Goal: Obtain resource: Download file/media

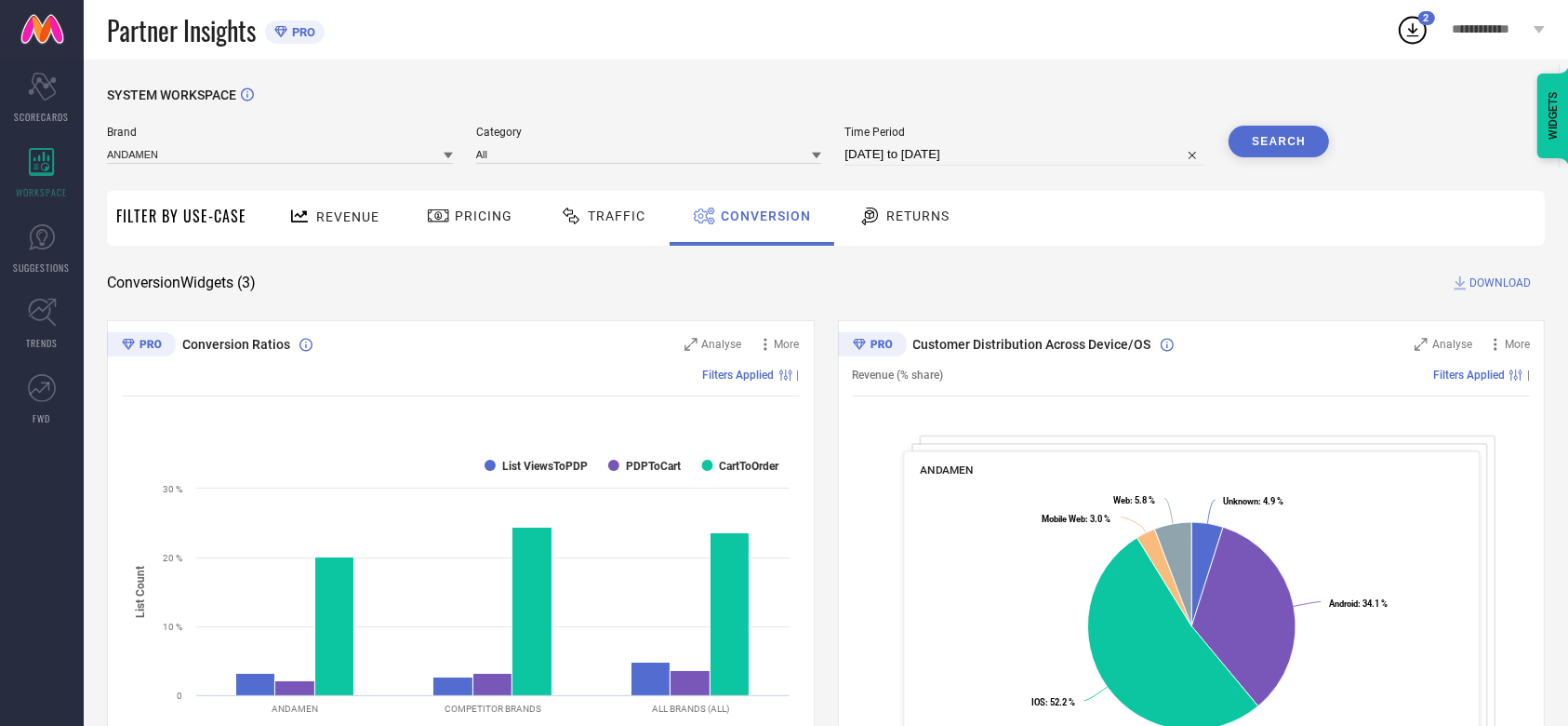
select select "4"
select select "2025"
select select "5"
select select "2025"
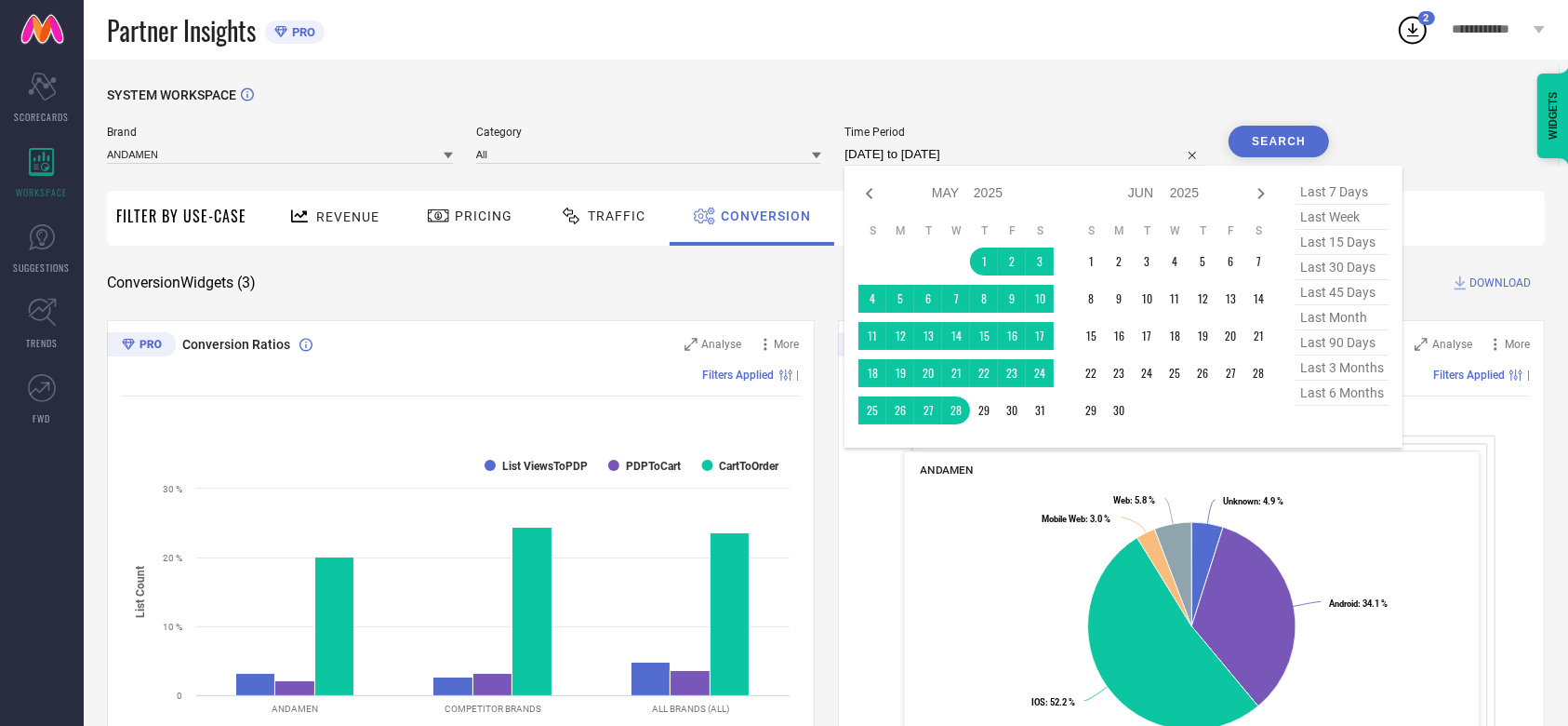
click at [924, 161] on input "[DATE] to [DATE]" at bounding box center [1025, 154] width 361 height 23
click at [1251, 189] on icon at bounding box center [1262, 194] width 23 height 23
select select "5"
select select "2025"
select select "6"
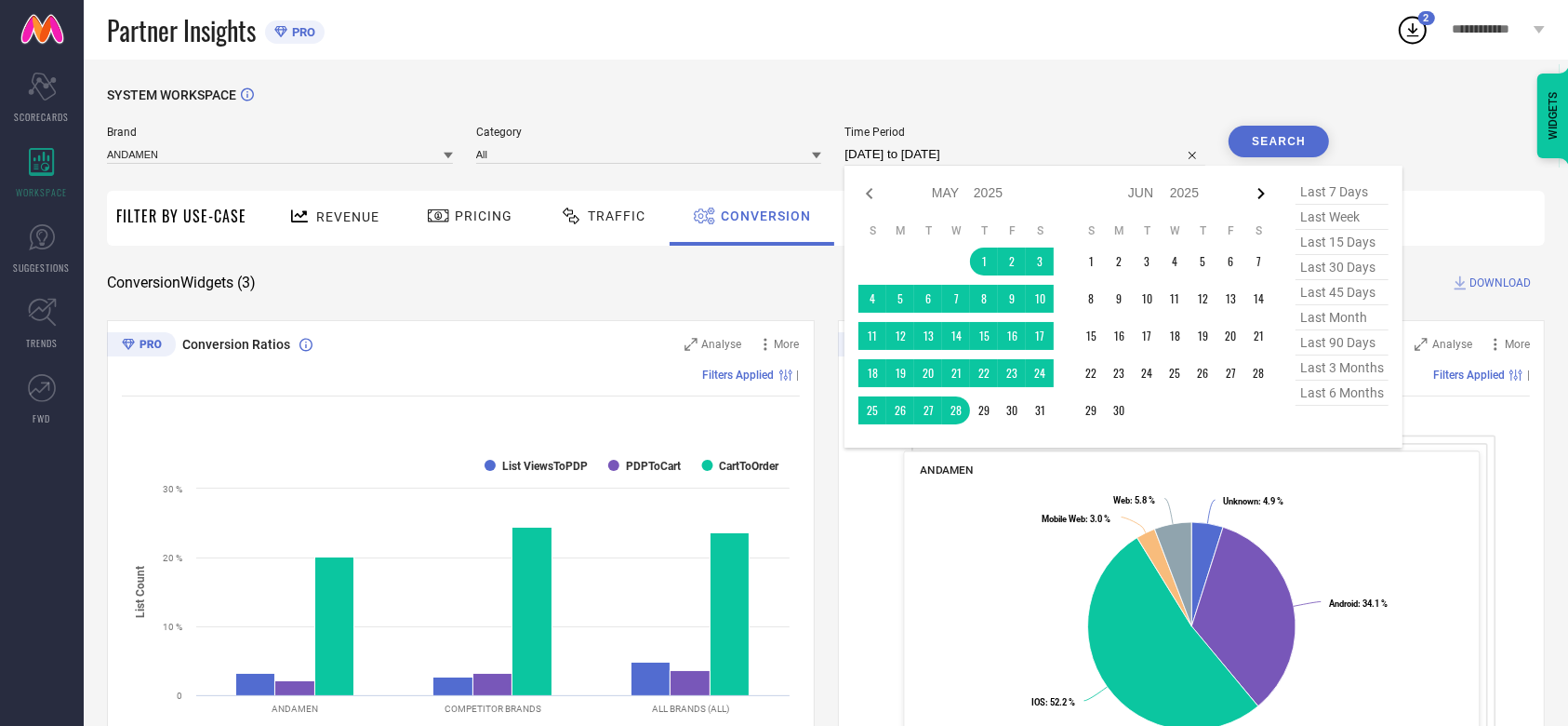
select select "2025"
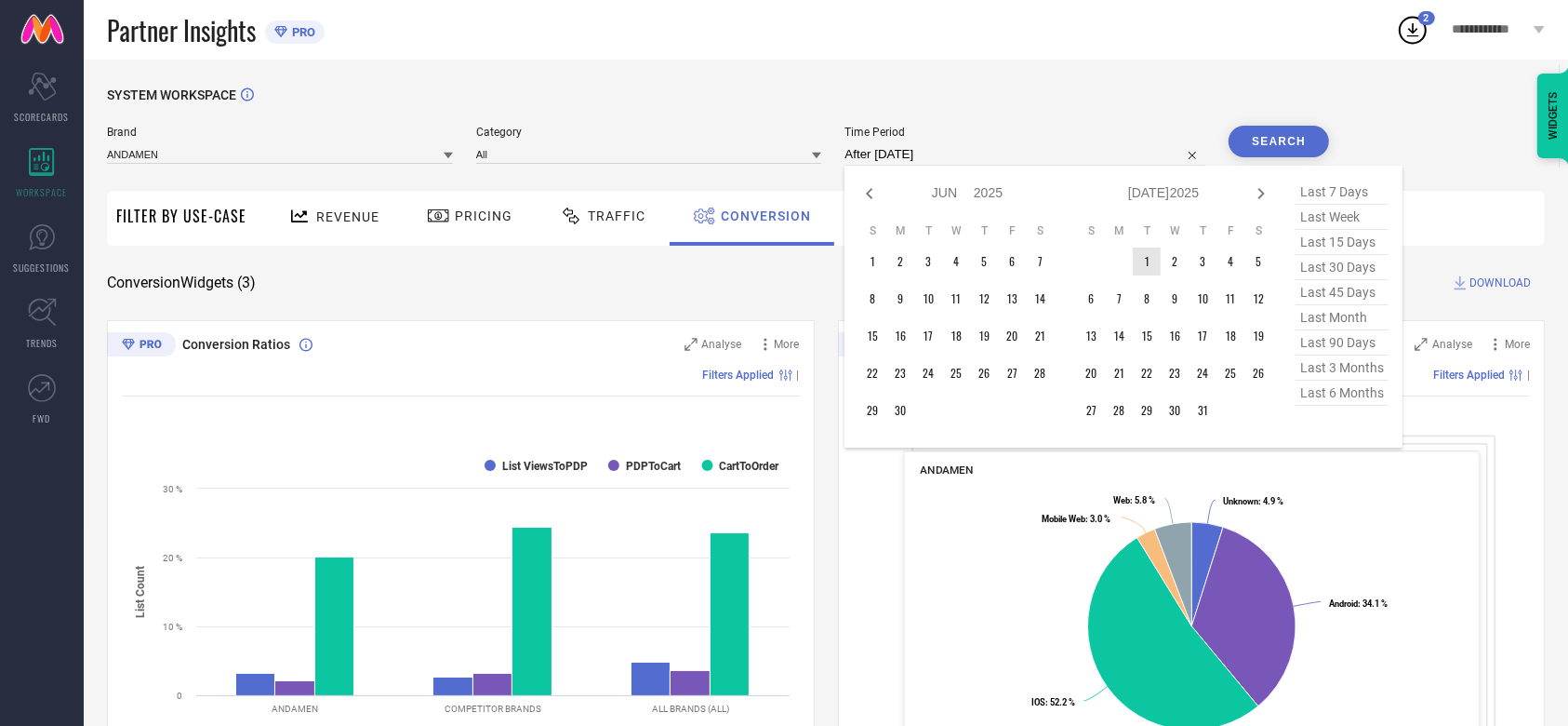
click at [1138, 257] on td "1" at bounding box center [1147, 261] width 28 height 28
type input "[DATE] to [DATE]"
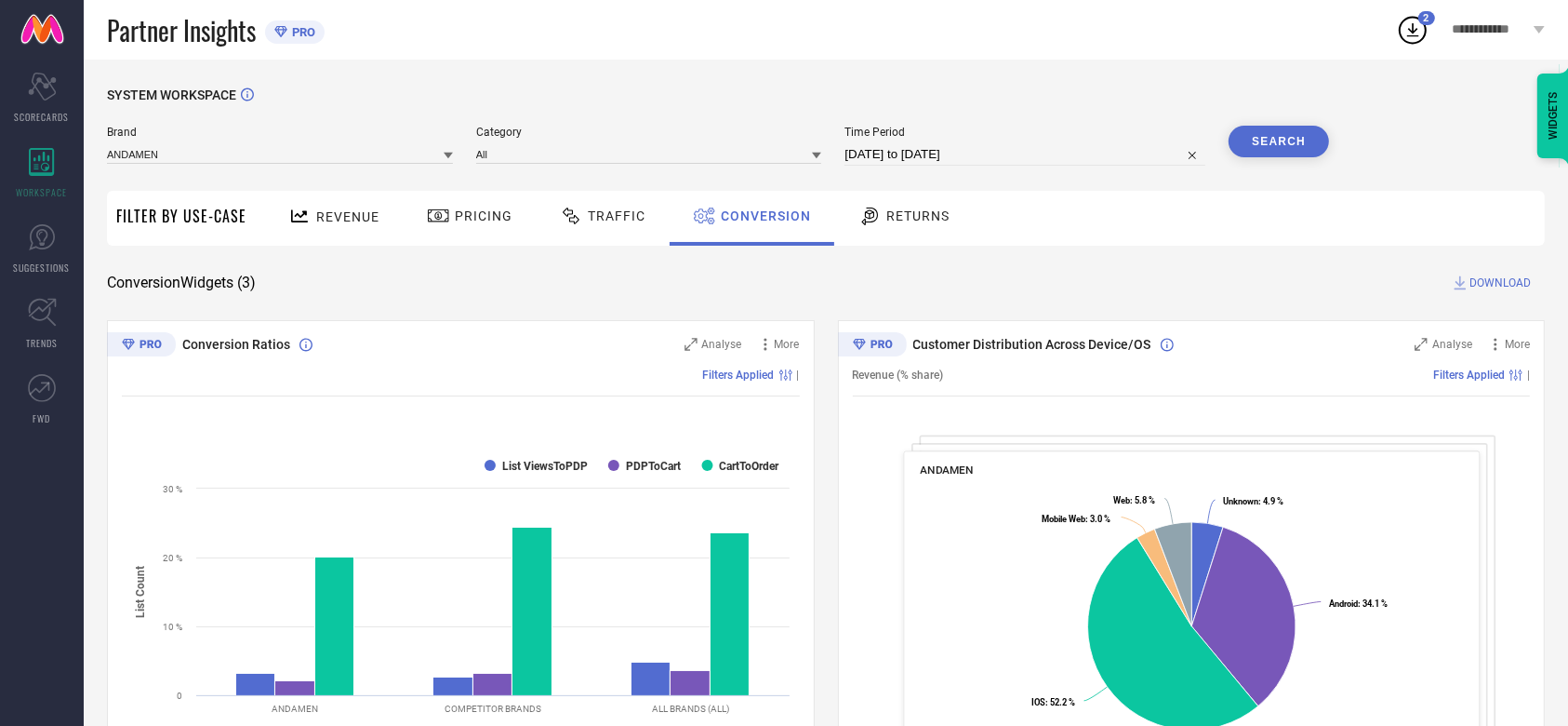
click at [1042, 152] on input "[DATE] to [DATE]" at bounding box center [1025, 154] width 361 height 23
select select "6"
select select "2025"
select select "7"
select select "2025"
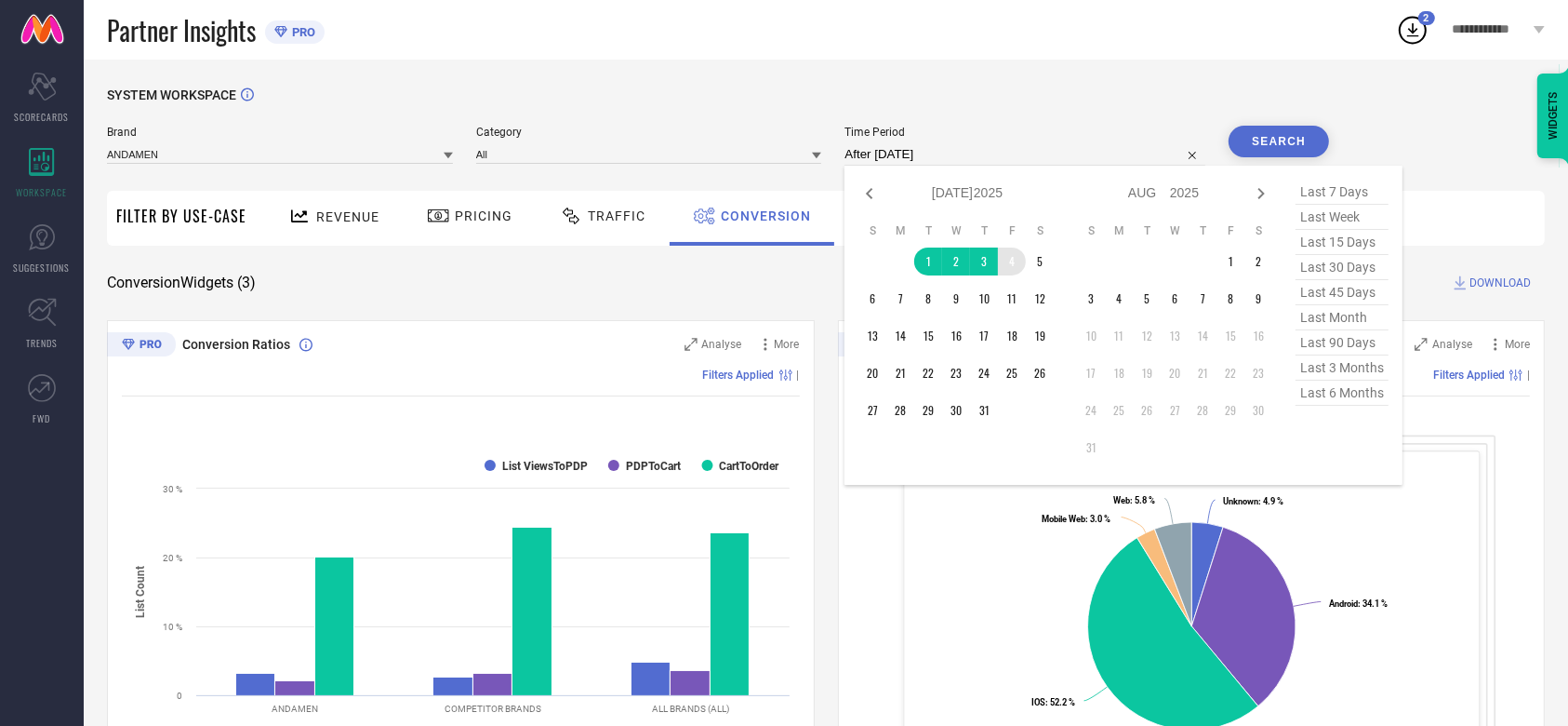
click at [1014, 261] on td "4" at bounding box center [1012, 261] width 28 height 28
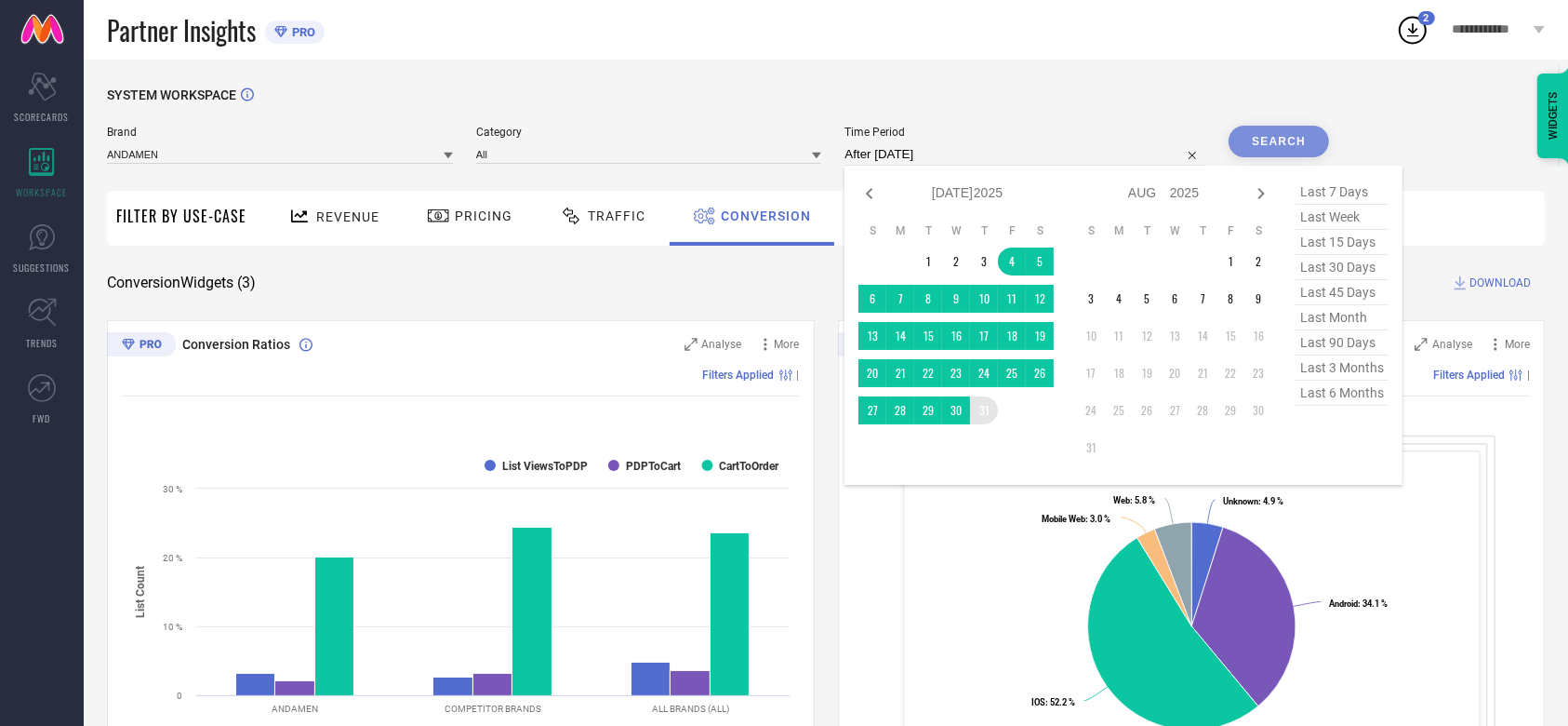
type input "[DATE] to [DATE]"
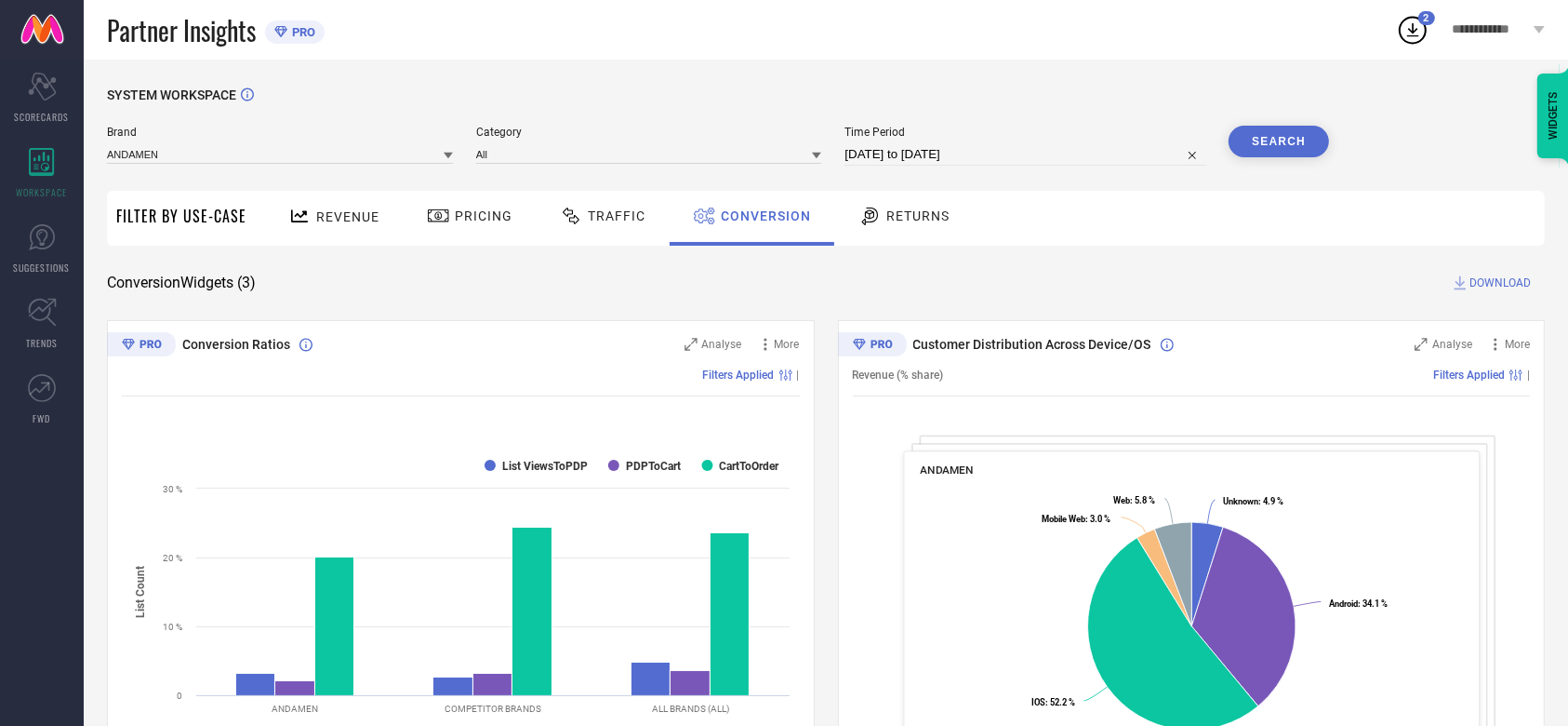
click at [1292, 133] on button "Search" at bounding box center [1278, 142] width 101 height 32
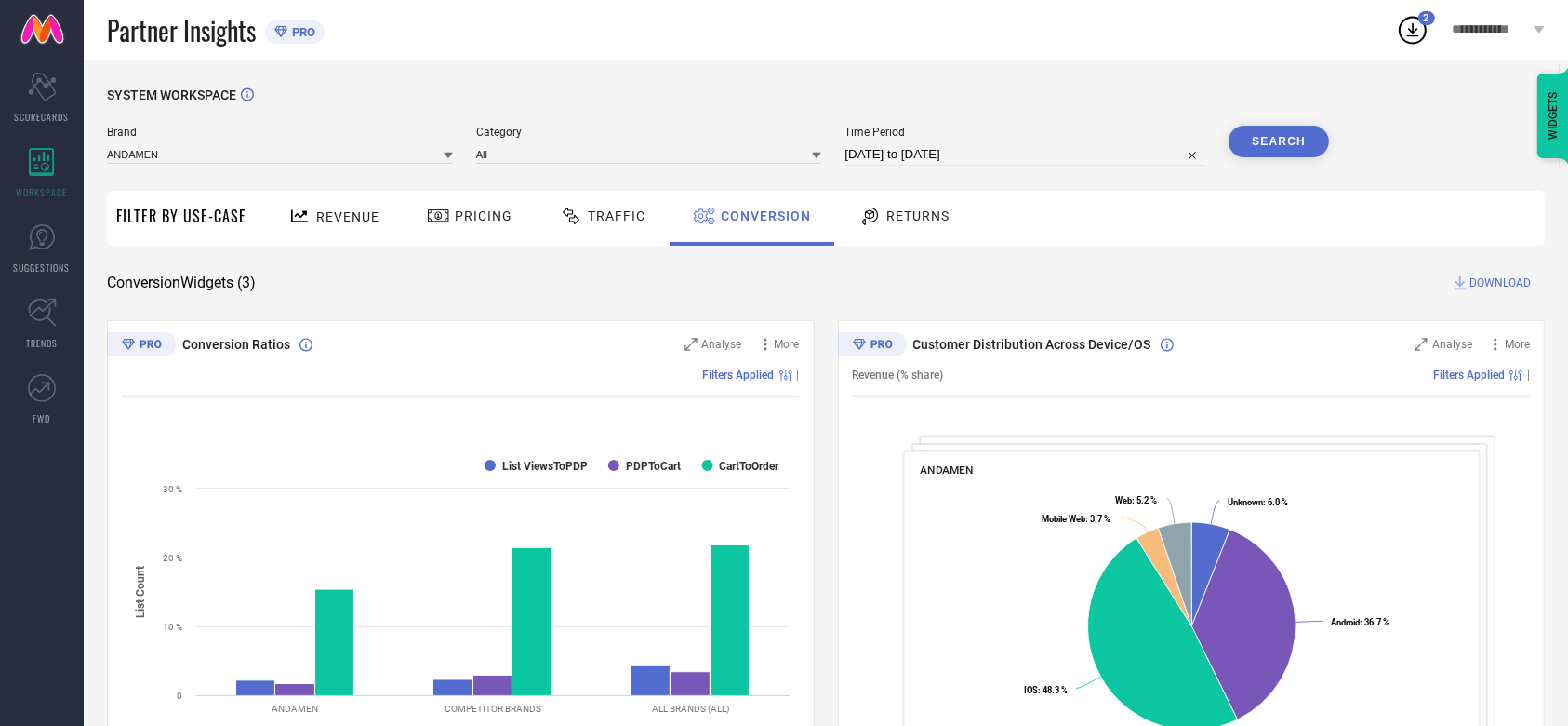
click at [1489, 277] on span "DOWNLOAD" at bounding box center [1499, 283] width 61 height 19
